Goal: Navigation & Orientation: Find specific page/section

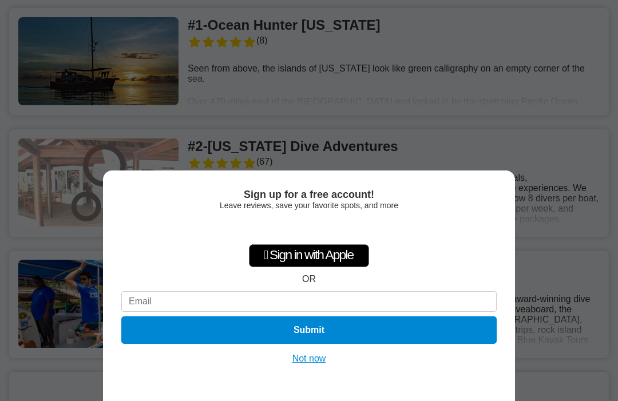
click at [313, 353] on button "Not now" at bounding box center [309, 358] width 41 height 11
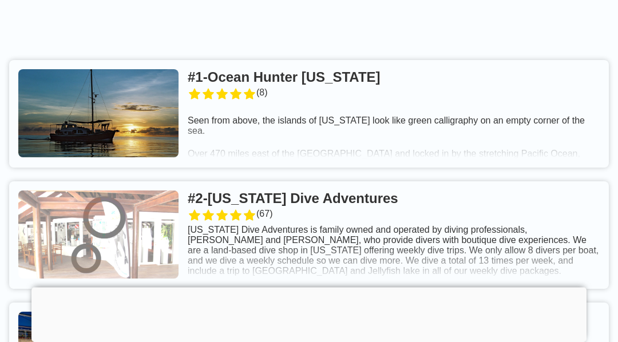
scroll to position [367, 0]
click at [247, 243] on link at bounding box center [309, 235] width 600 height 108
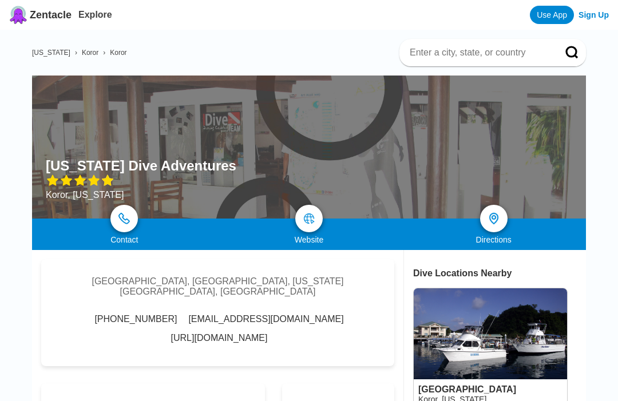
click at [393, 132] on div at bounding box center [309, 147] width 554 height 143
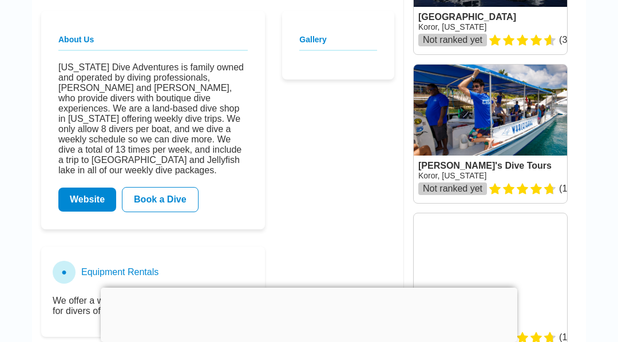
scroll to position [372, 0]
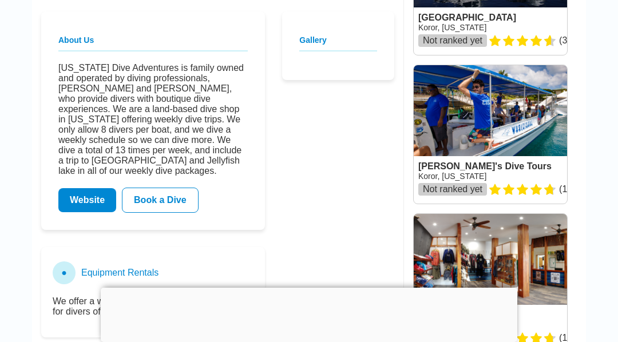
click at [90, 206] on link "Website" at bounding box center [87, 200] width 58 height 24
click at [91, 206] on link "Website" at bounding box center [87, 200] width 58 height 24
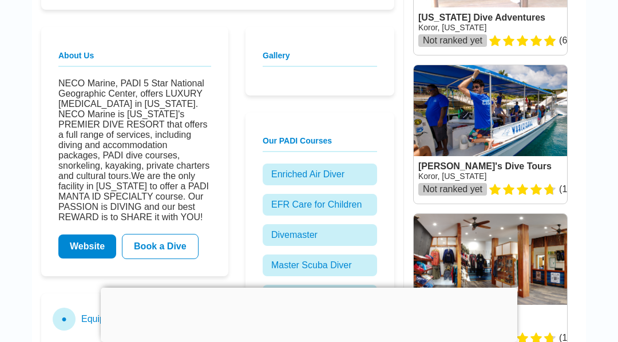
click at [94, 259] on link "Website" at bounding box center [87, 247] width 58 height 24
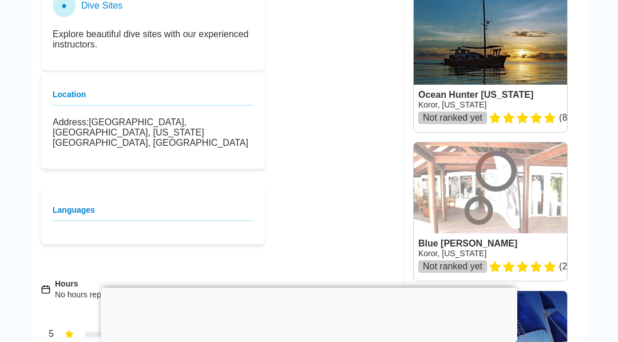
scroll to position [748, 0]
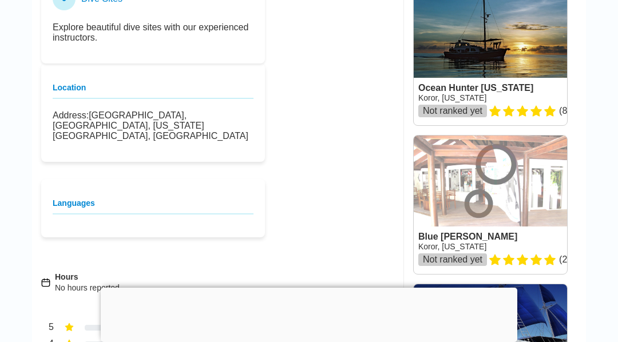
click at [523, 199] on link at bounding box center [490, 205] width 153 height 139
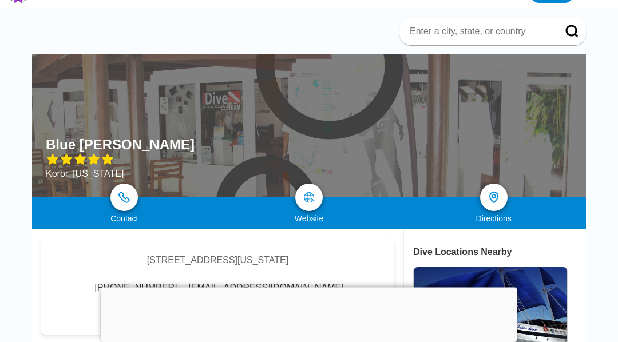
scroll to position [21, 0]
click at [318, 192] on link at bounding box center [308, 197] width 27 height 27
click at [305, 192] on img at bounding box center [308, 197] width 11 height 11
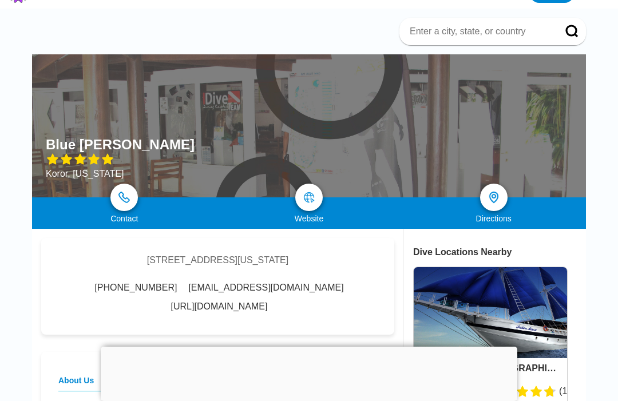
click at [165, 208] on div "Contact" at bounding box center [124, 210] width 185 height 26
click at [311, 202] on img at bounding box center [308, 197] width 11 height 11
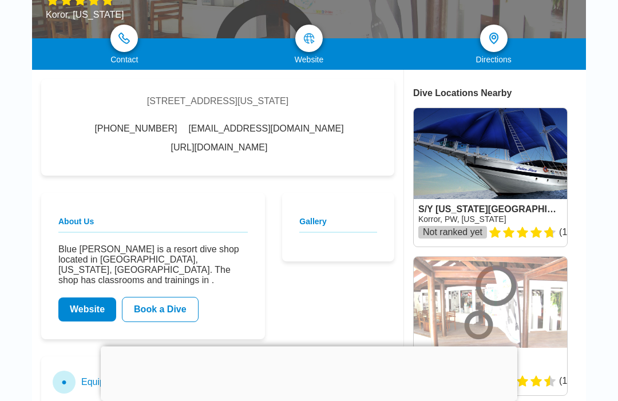
scroll to position [191, 0]
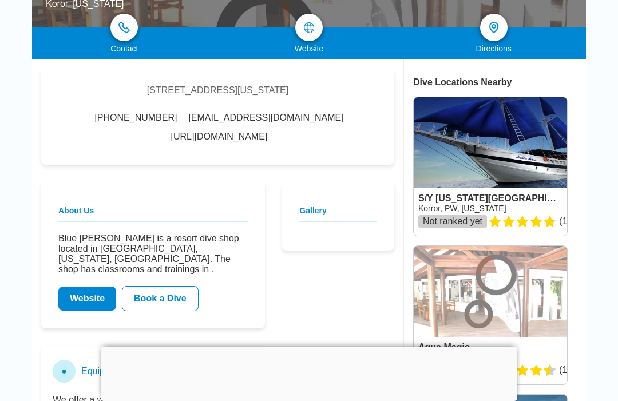
click at [90, 287] on link "Website" at bounding box center [87, 299] width 58 height 24
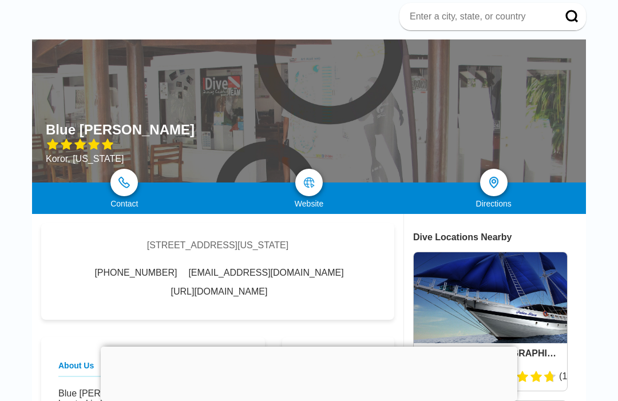
scroll to position [0, 0]
